Goal: Task Accomplishment & Management: Manage account settings

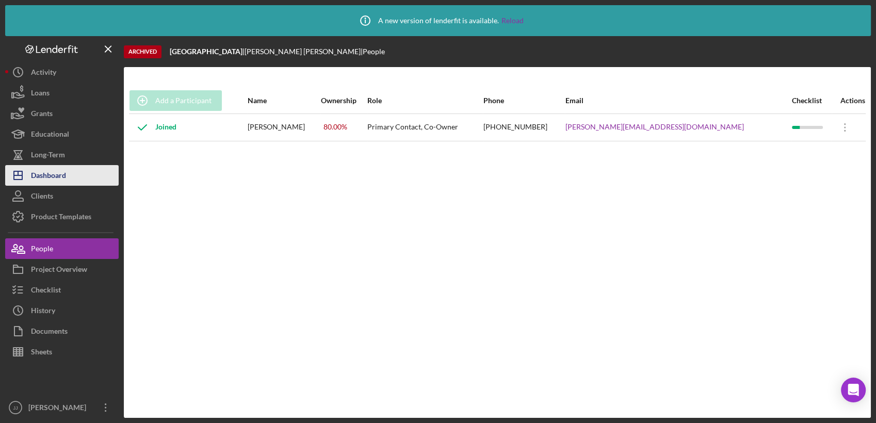
click at [66, 178] on div "Dashboard" at bounding box center [48, 176] width 35 height 23
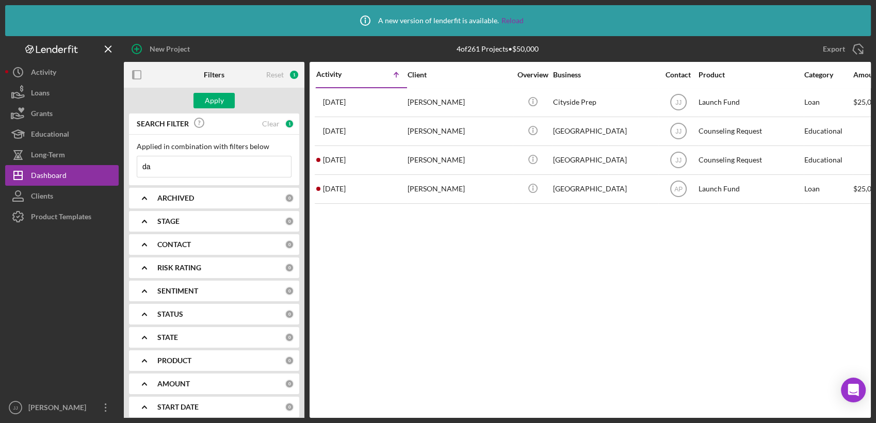
type input "d"
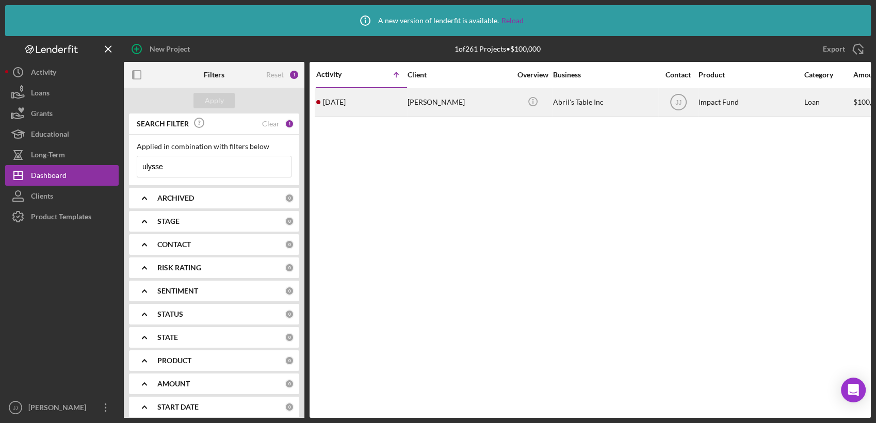
type input "ulysse"
click at [484, 107] on div "[PERSON_NAME]" at bounding box center [459, 102] width 103 height 27
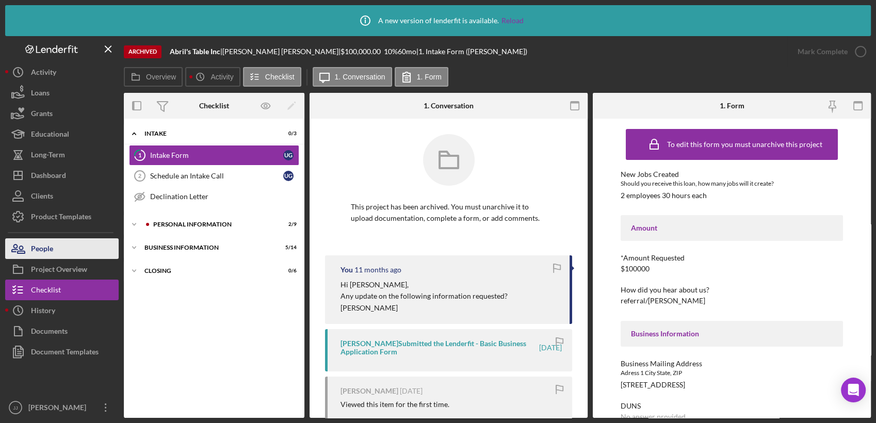
click at [64, 246] on button "People" at bounding box center [61, 248] width 113 height 21
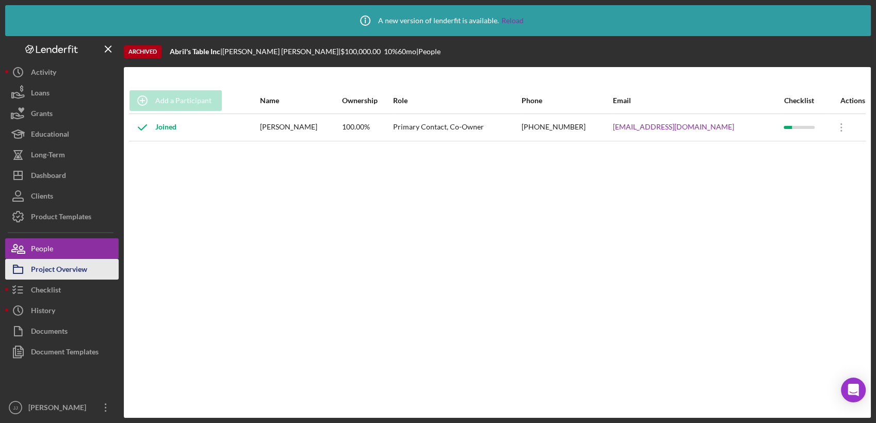
click at [71, 265] on div "Project Overview" at bounding box center [59, 270] width 56 height 23
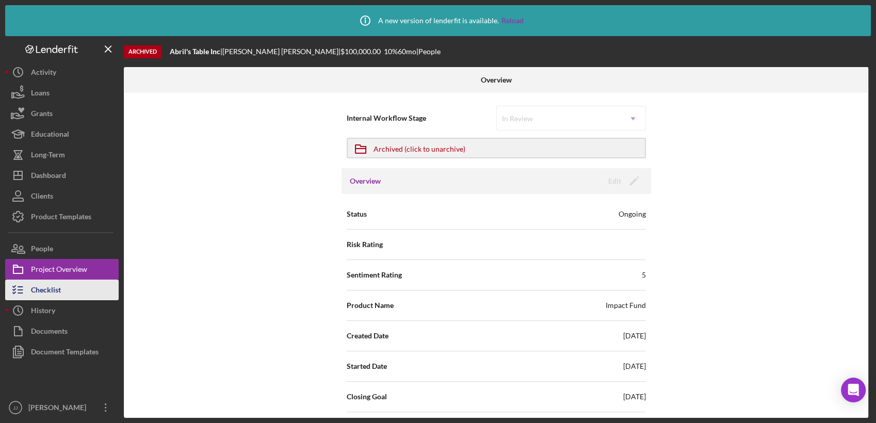
click at [70, 290] on button "Checklist" at bounding box center [61, 290] width 113 height 21
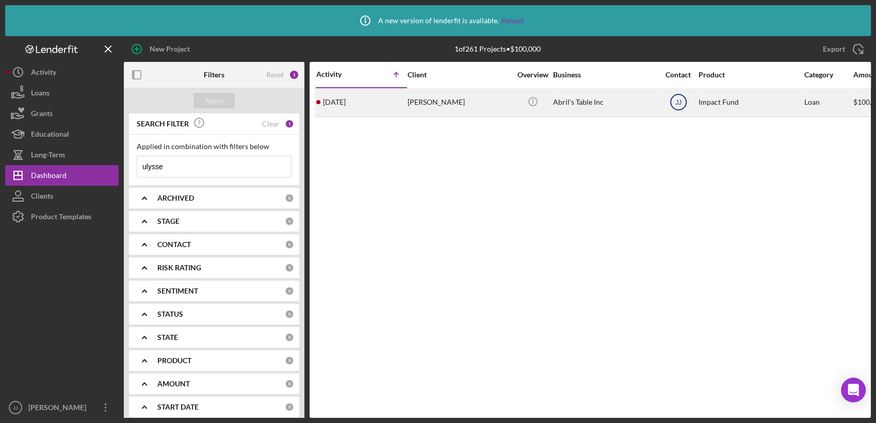
click at [685, 104] on icon "JJ" at bounding box center [678, 102] width 26 height 26
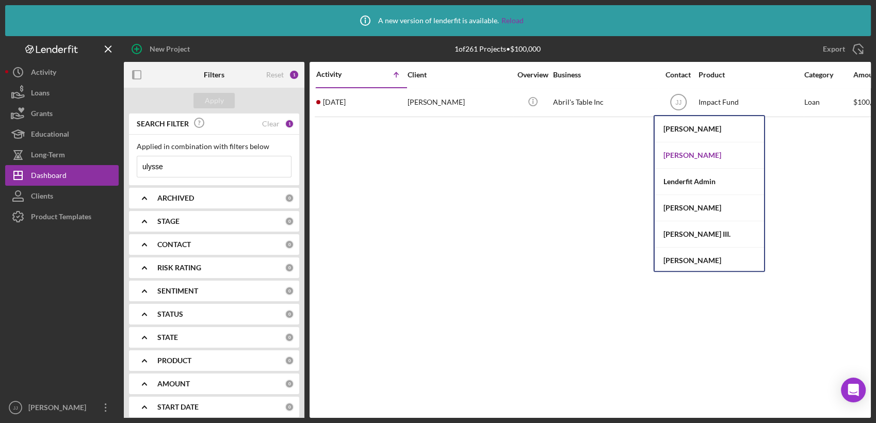
click at [684, 153] on div "[PERSON_NAME]" at bounding box center [709, 155] width 109 height 26
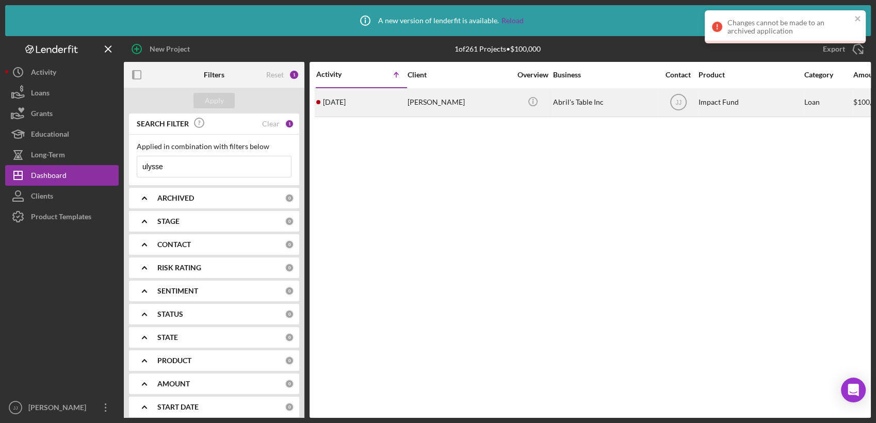
click at [453, 107] on div "[PERSON_NAME]" at bounding box center [459, 102] width 103 height 27
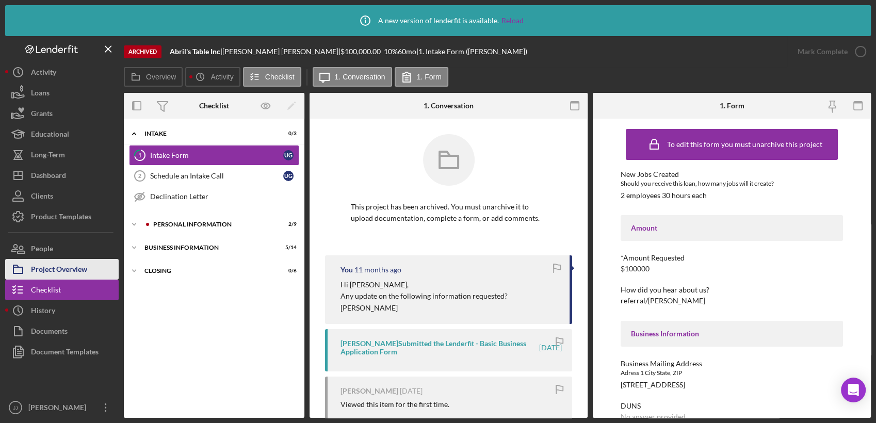
click at [82, 270] on div "Project Overview" at bounding box center [59, 270] width 56 height 23
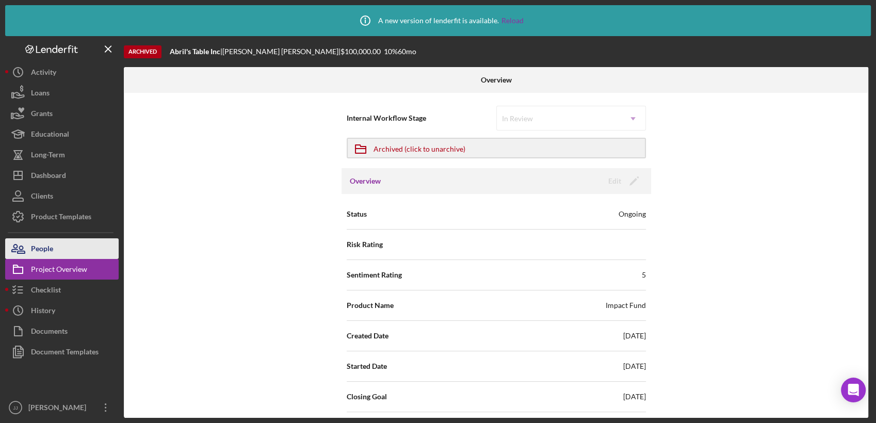
click at [79, 251] on button "People" at bounding box center [61, 248] width 113 height 21
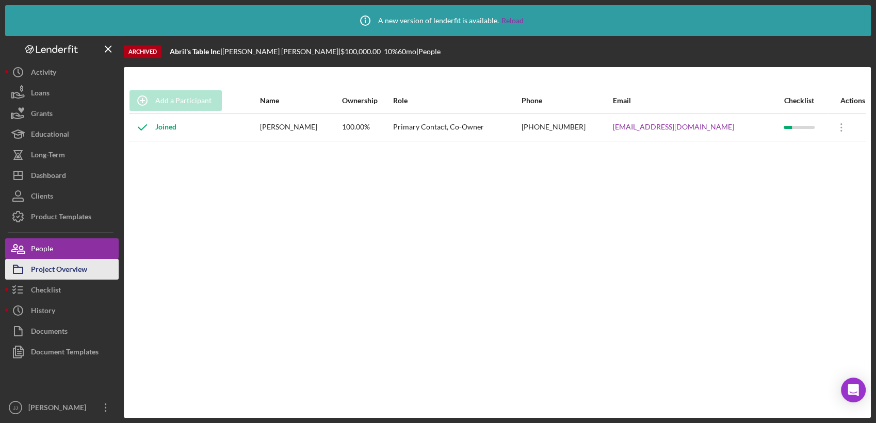
click at [80, 275] on div "Project Overview" at bounding box center [59, 270] width 56 height 23
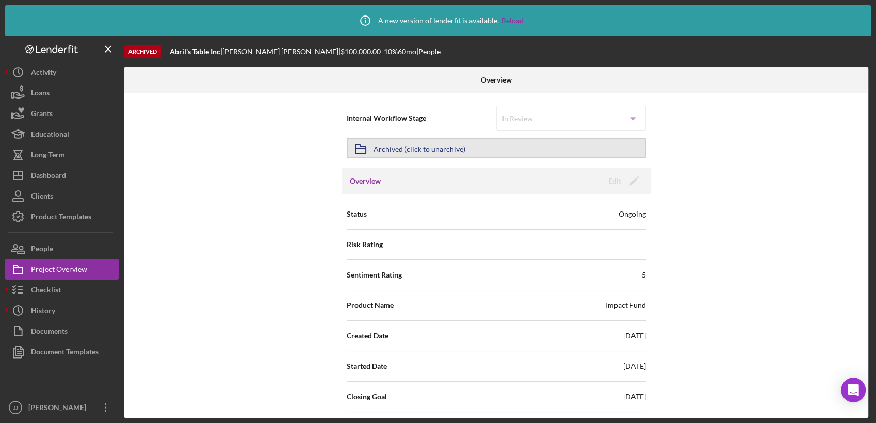
click at [415, 152] on div "Archived (click to unarchive)" at bounding box center [419, 148] width 92 height 19
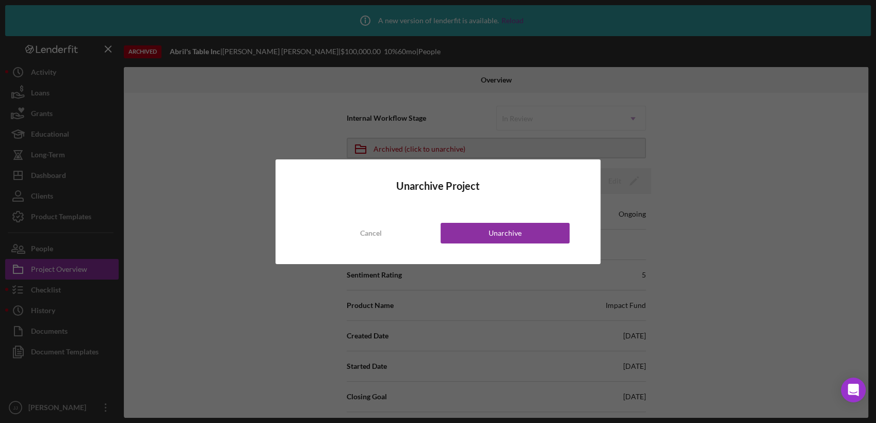
click at [524, 247] on div "Unarchive Project Cancel Unarchive" at bounding box center [437, 211] width 324 height 105
click at [526, 234] on button "Unarchive" at bounding box center [505, 233] width 129 height 21
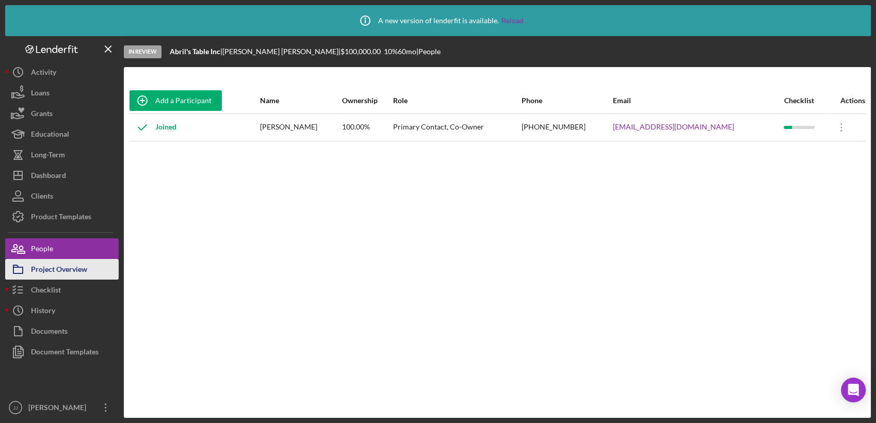
click at [96, 262] on button "Project Overview" at bounding box center [61, 269] width 113 height 21
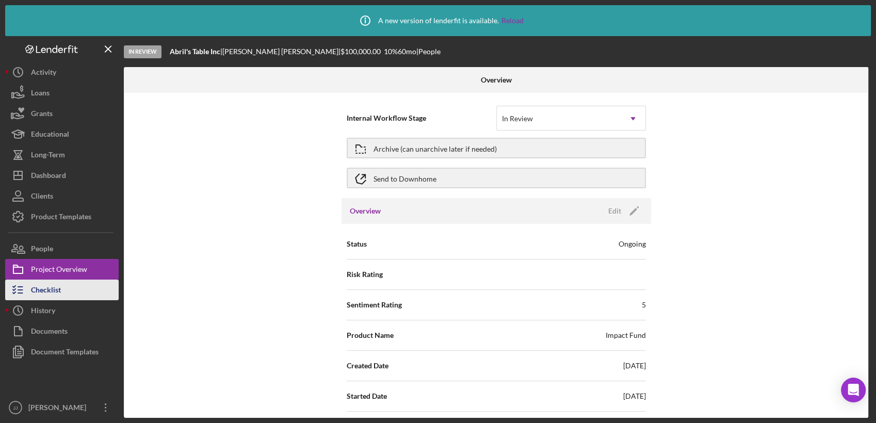
click at [91, 284] on button "Checklist" at bounding box center [61, 290] width 113 height 21
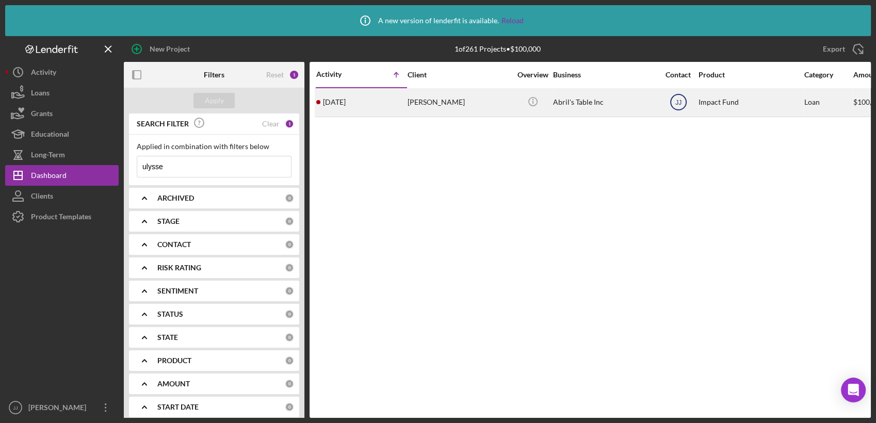
click at [679, 104] on text "JJ" at bounding box center [678, 102] width 6 height 7
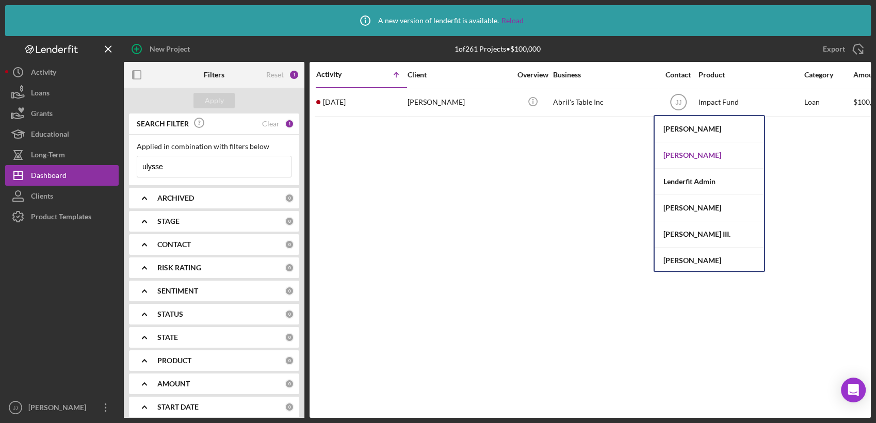
click at [676, 159] on div "[PERSON_NAME]" at bounding box center [709, 155] width 109 height 26
